Goal: Transaction & Acquisition: Book appointment/travel/reservation

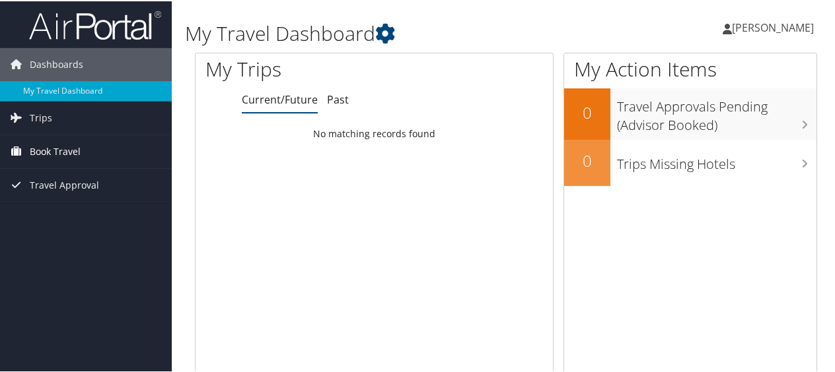
click at [65, 153] on span "Book Travel" at bounding box center [55, 150] width 51 height 33
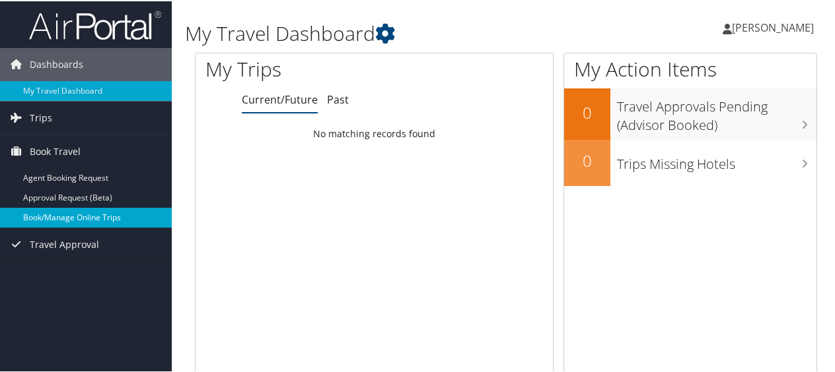
click at [81, 213] on link "Book/Manage Online Trips" at bounding box center [86, 217] width 172 height 20
